Goal: Information Seeking & Learning: Learn about a topic

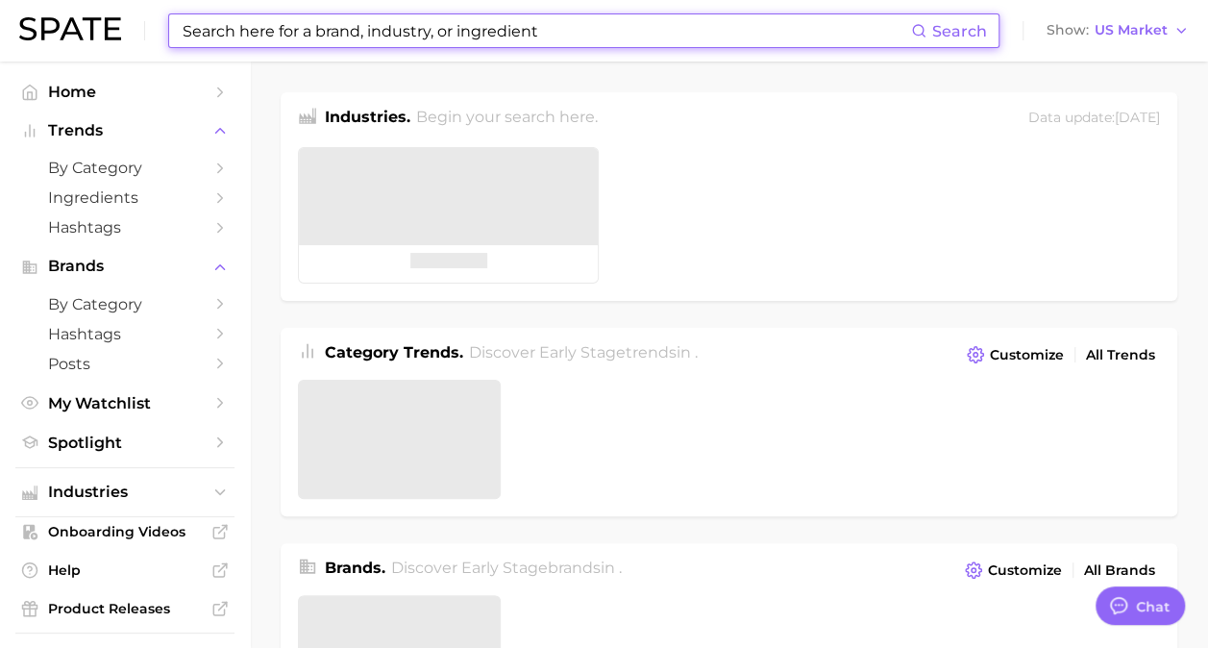
click at [321, 40] on input at bounding box center [546, 30] width 731 height 33
type textarea "x"
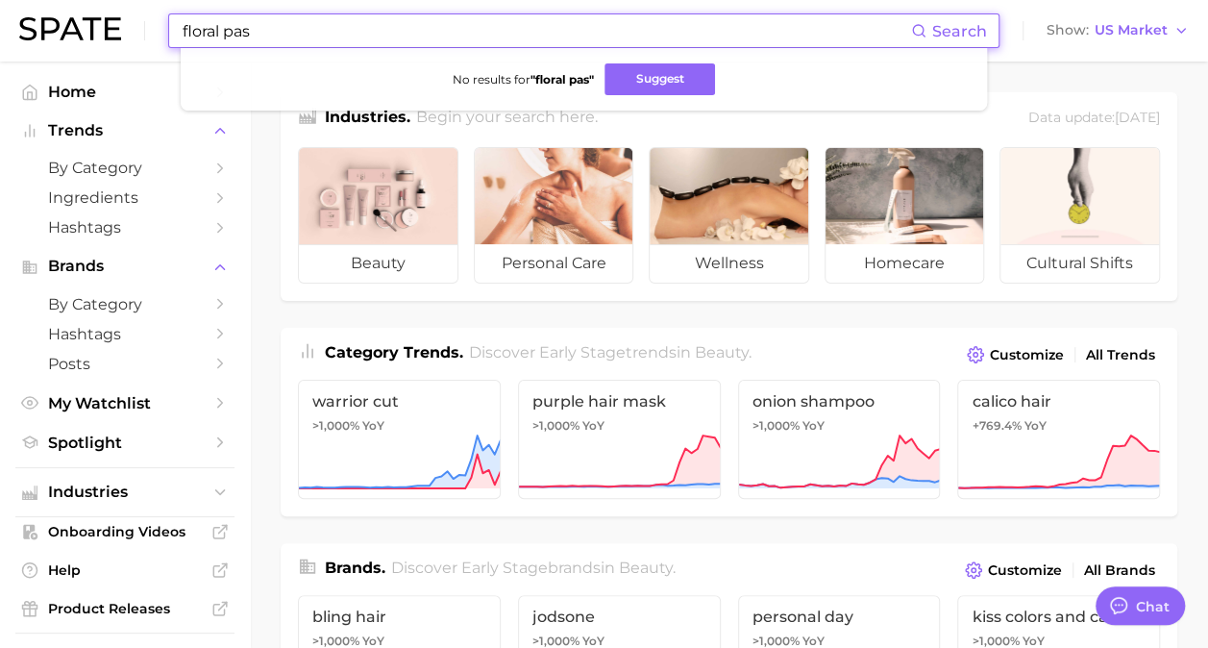
drag, startPoint x: 164, startPoint y: 29, endPoint x: 0, endPoint y: 2, distance: 166.6
click at [0, 18] on html "floral pas Search No results for " floral pas " Suggest Show US Market Home Tre…" at bounding box center [604, 324] width 1208 height 648
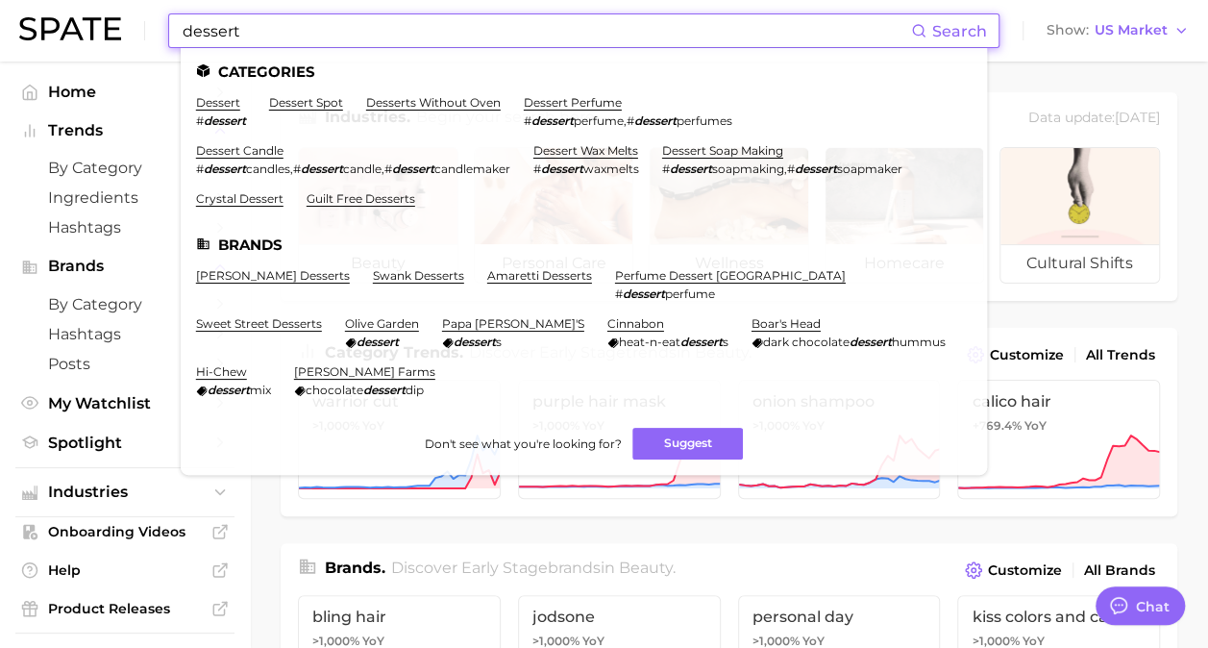
type input "dessert"
click at [206, 117] on em "dessert" at bounding box center [225, 120] width 42 height 14
click at [212, 97] on link "dessert" at bounding box center [218, 102] width 44 height 14
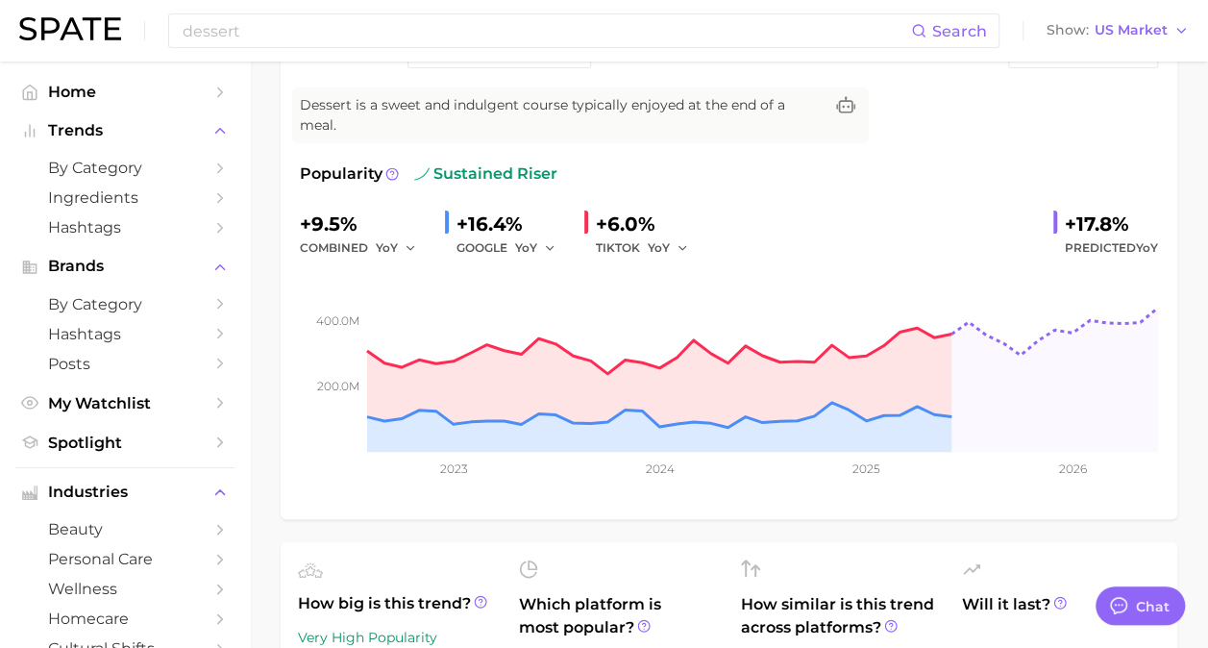
type textarea "x"
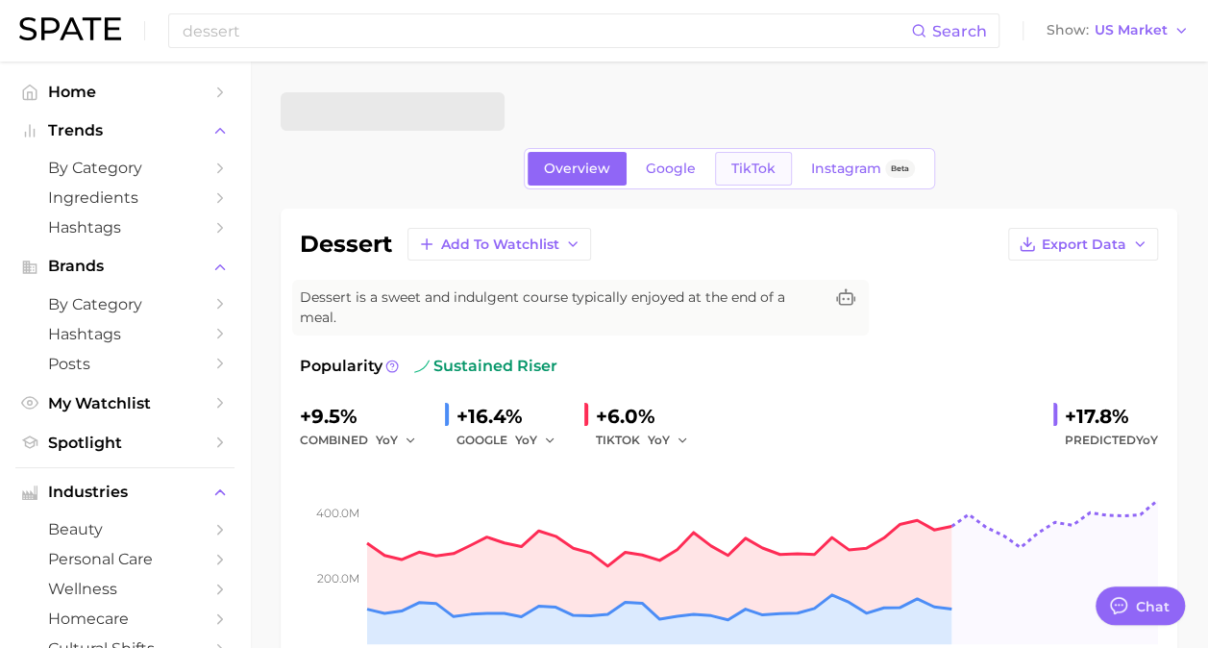
click at [747, 183] on link "TikTok" at bounding box center [753, 169] width 77 height 34
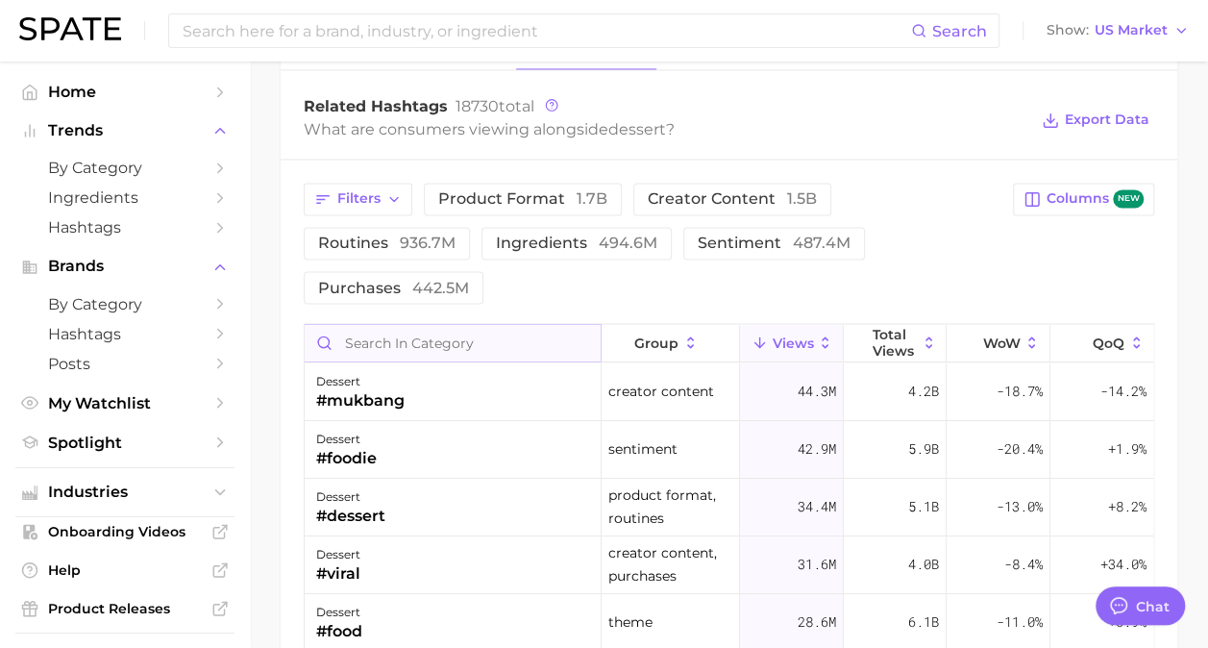
click at [410, 324] on input "Search in category" at bounding box center [453, 342] width 296 height 37
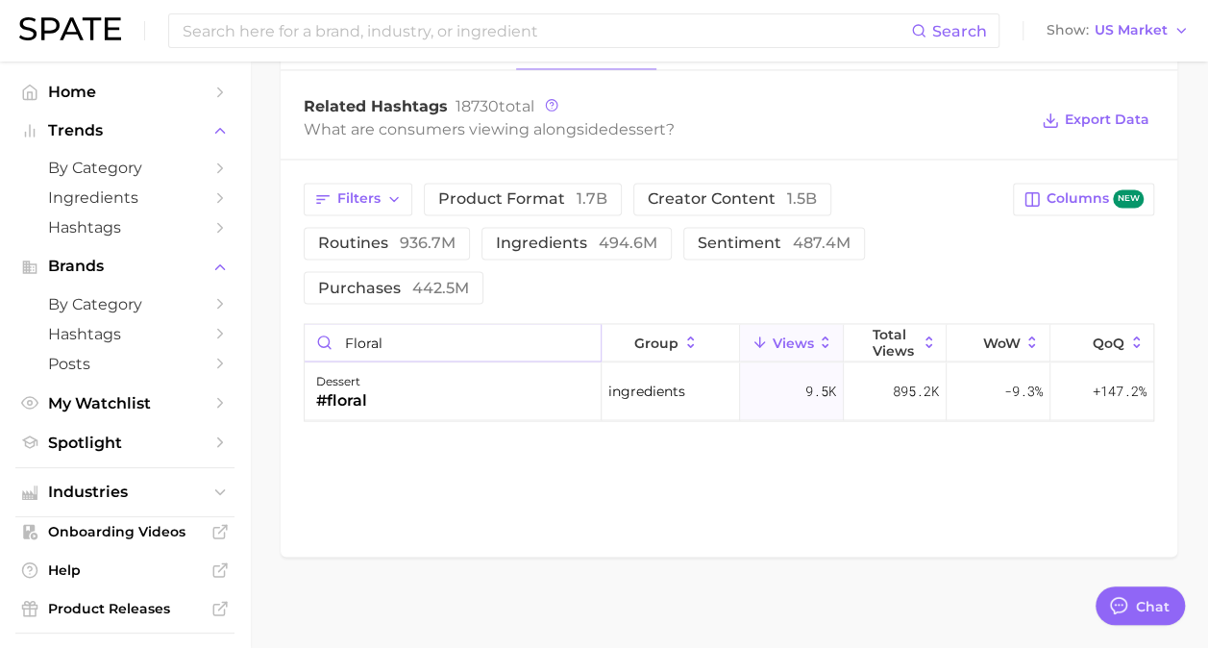
drag, startPoint x: 390, startPoint y: 288, endPoint x: 0, endPoint y: 120, distance: 425.0
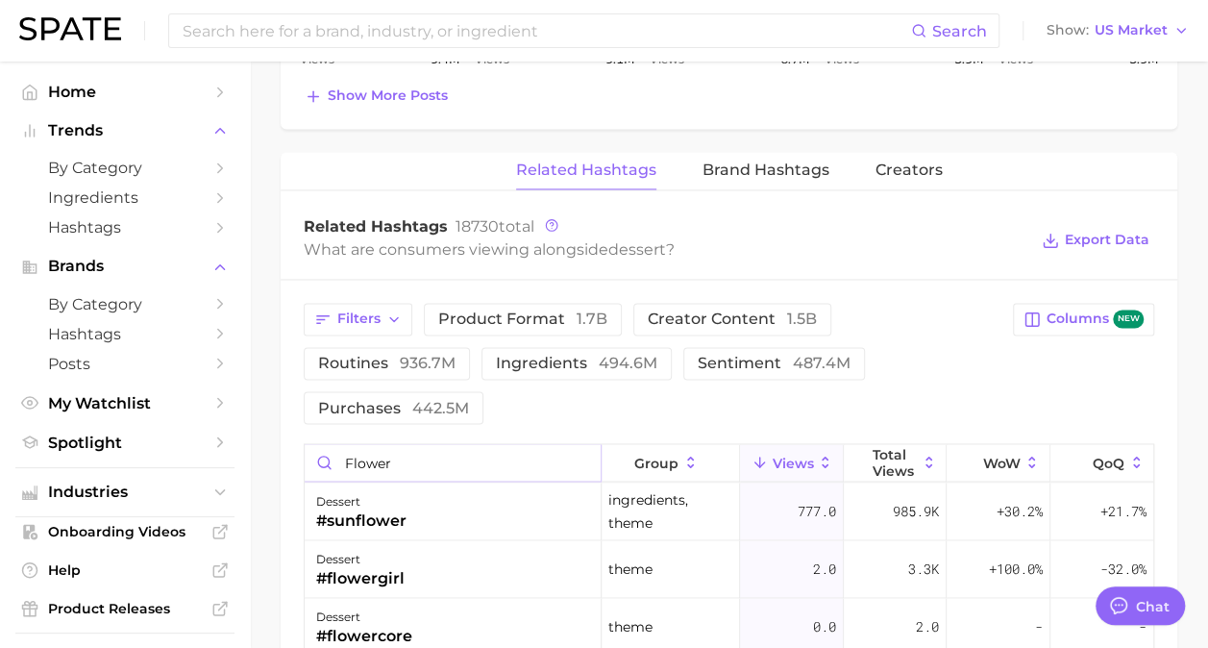
scroll to position [1427, 0]
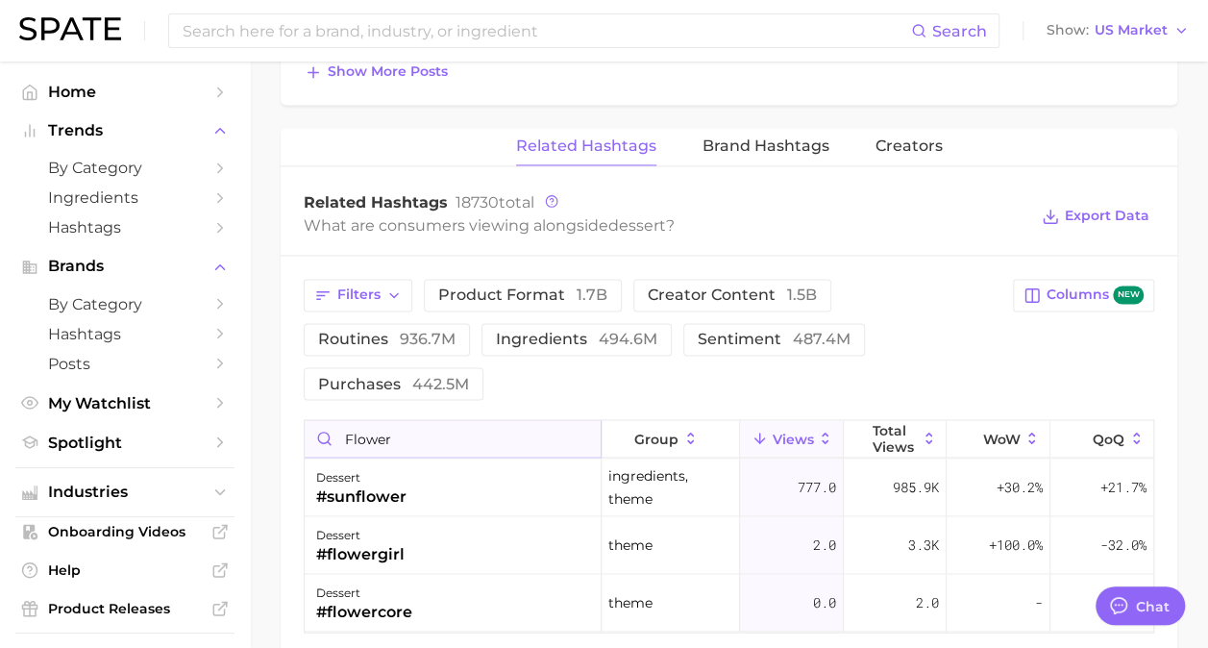
click at [444, 420] on input "flower" at bounding box center [453, 438] width 296 height 37
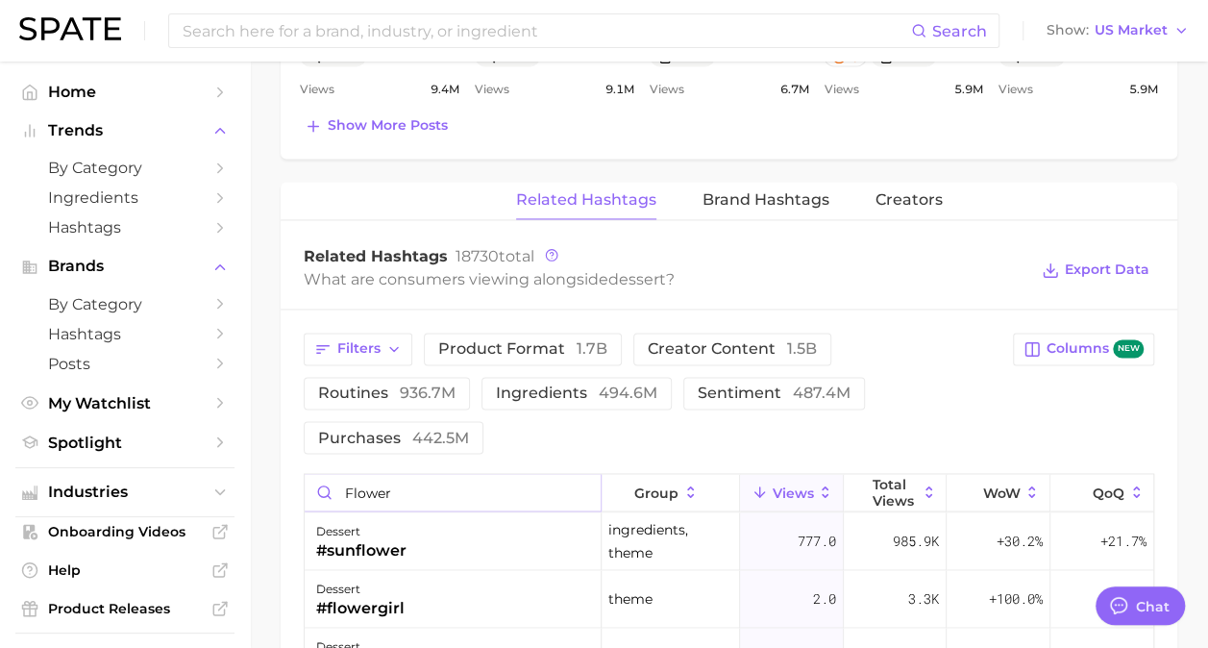
scroll to position [1331, 0]
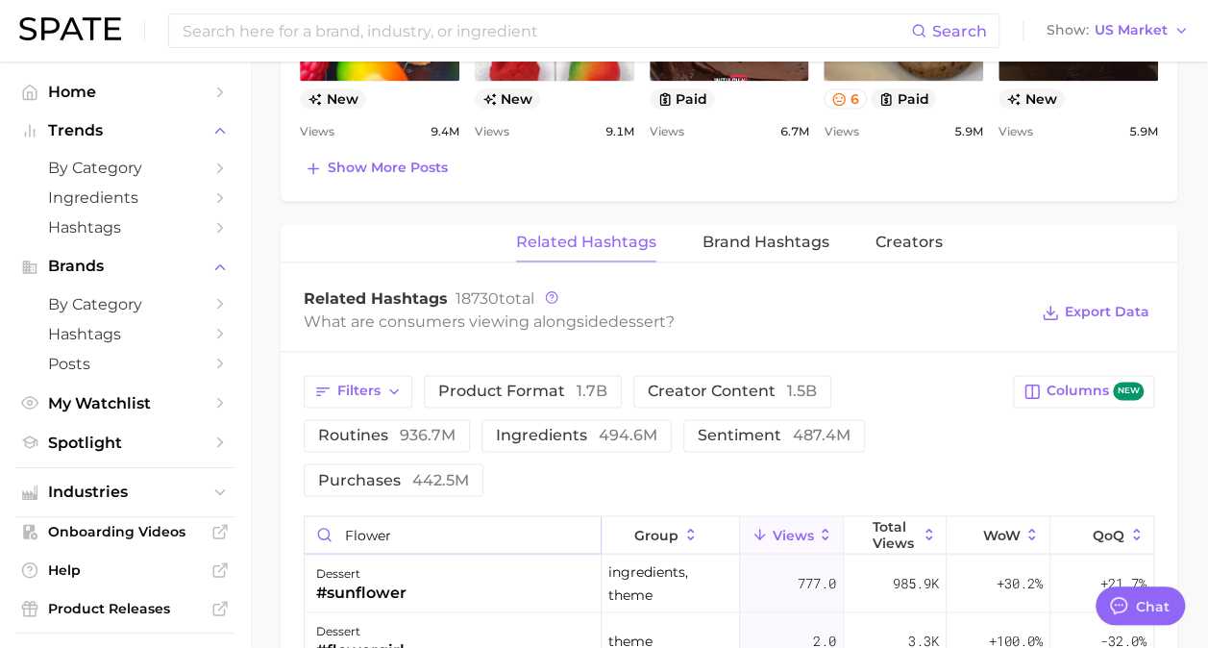
drag, startPoint x: 423, startPoint y: 494, endPoint x: 0, endPoint y: 15, distance: 638.9
type input "floral"
type textarea "x"
